Goal: Task Accomplishment & Management: Manage account settings

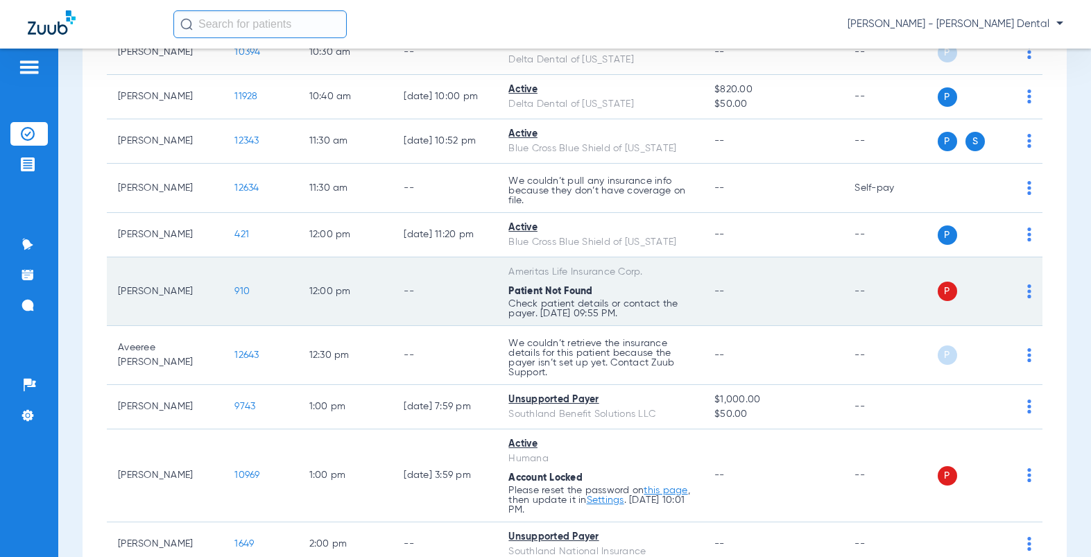
scroll to position [578, 0]
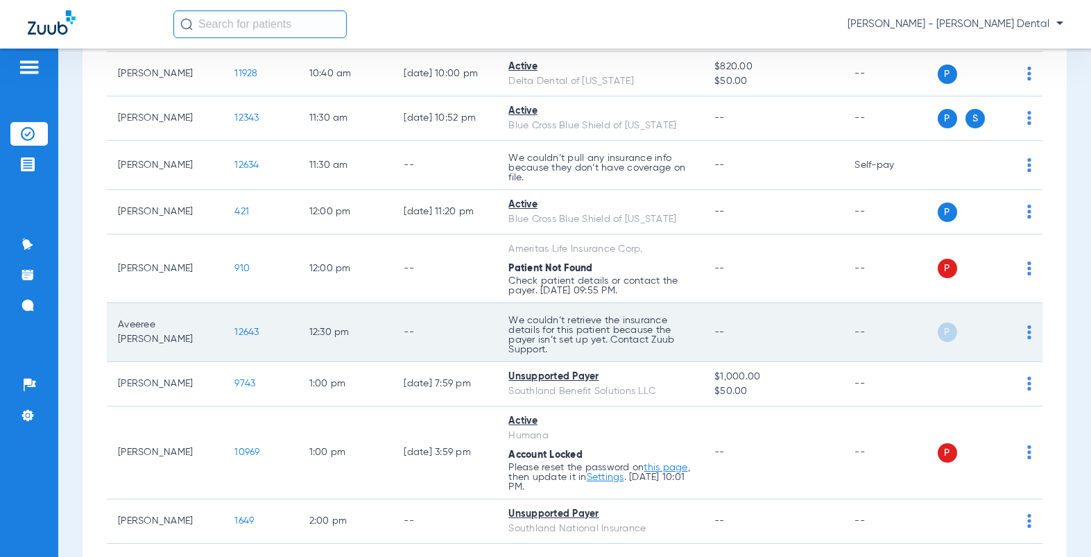
click at [234, 327] on span "12643" at bounding box center [246, 332] width 24 height 10
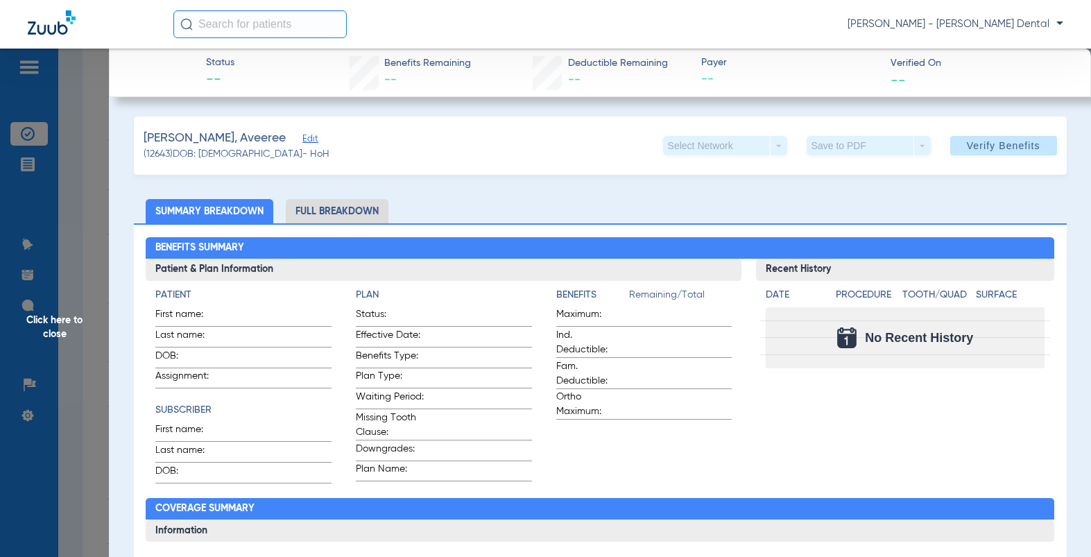
click at [302, 137] on span "Edit" at bounding box center [308, 140] width 12 height 13
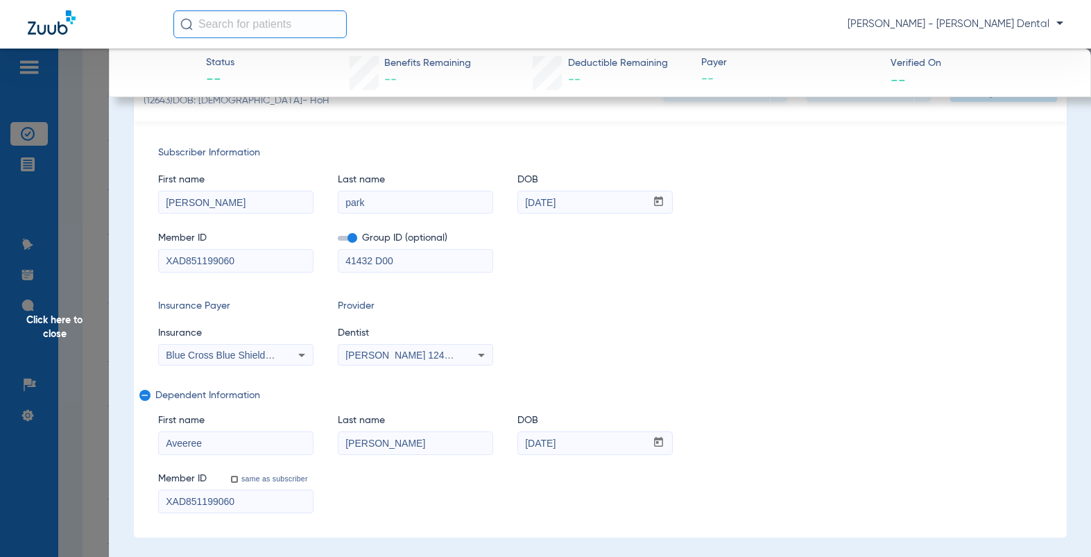
scroll to position [0, 0]
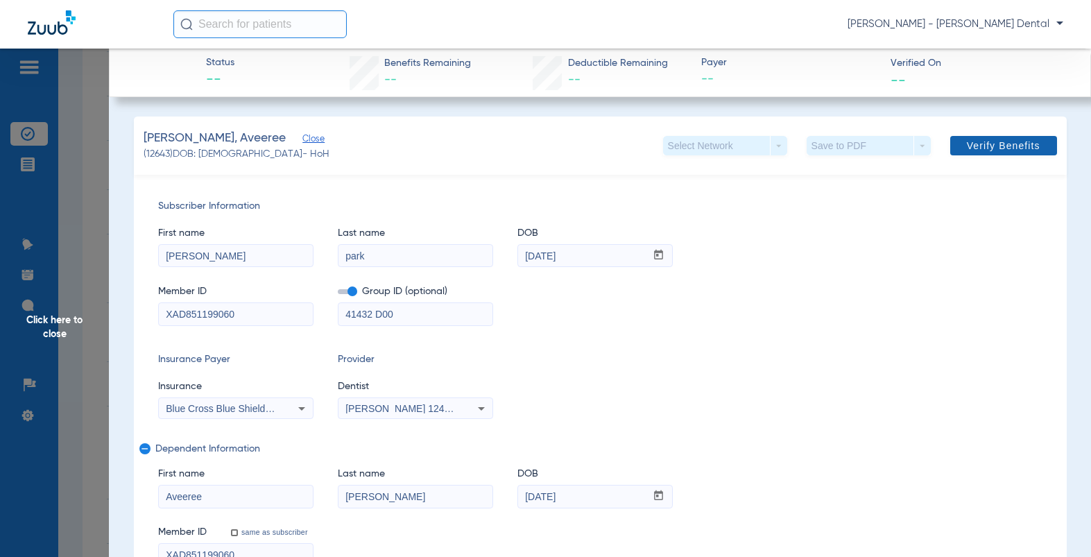
click at [989, 144] on span "Verify Benefits" at bounding box center [1004, 145] width 74 height 11
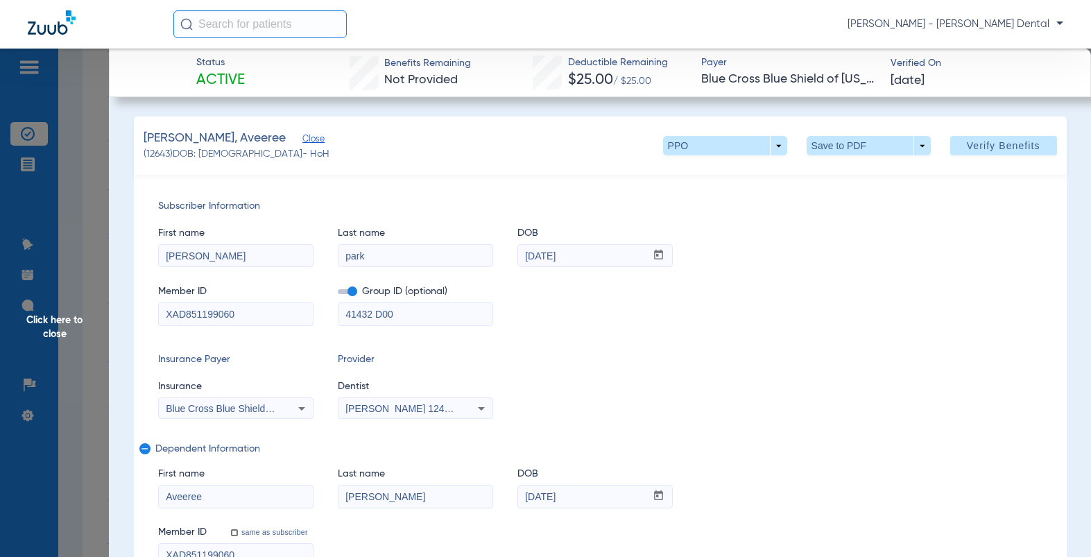
click at [20, 121] on span "Click here to close" at bounding box center [54, 327] width 109 height 557
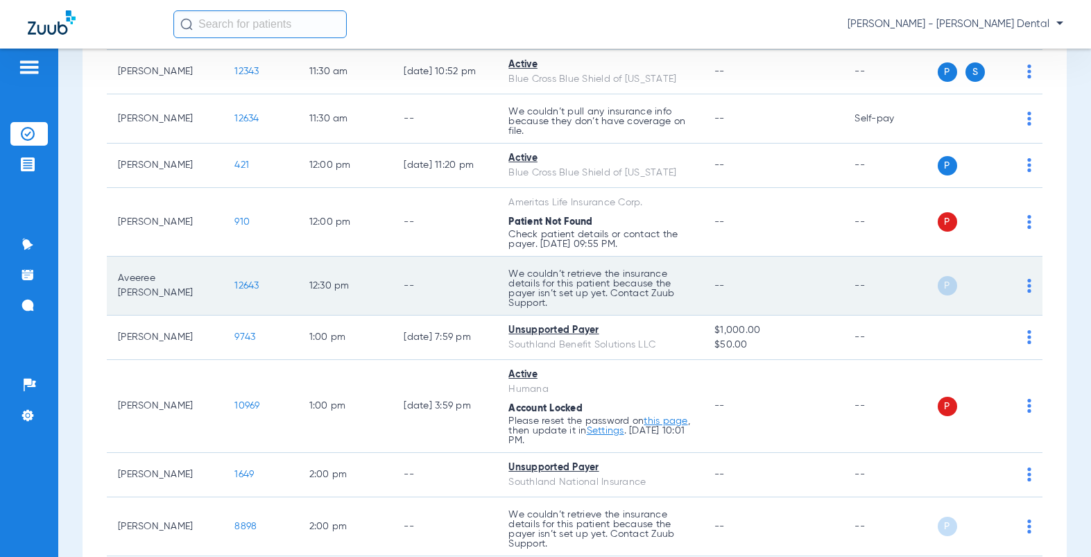
scroll to position [694, 0]
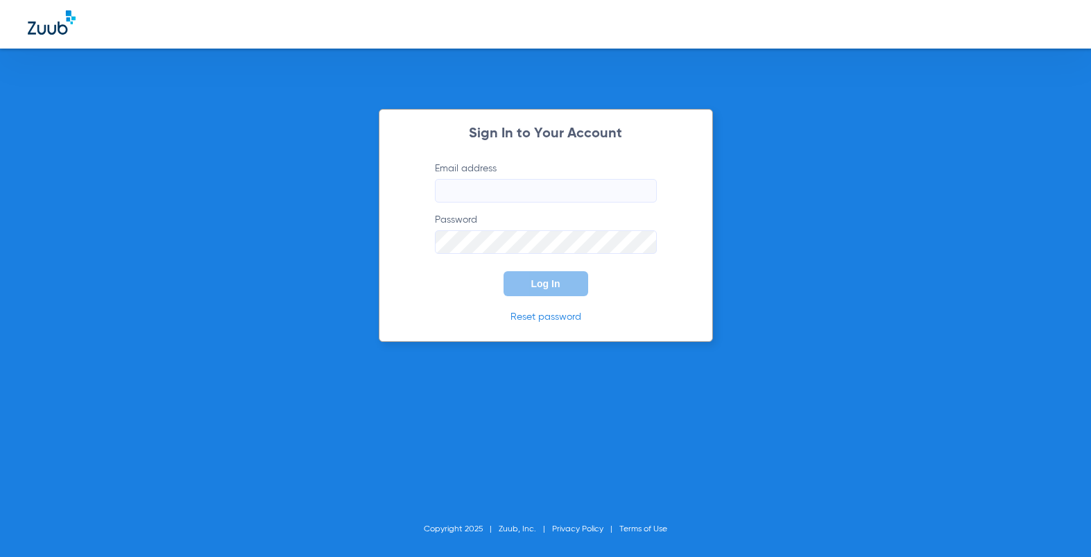
type input "[EMAIL_ADDRESS][DOMAIN_NAME]"
click at [541, 282] on span "Log In" at bounding box center [545, 283] width 29 height 11
